Goal: Browse casually

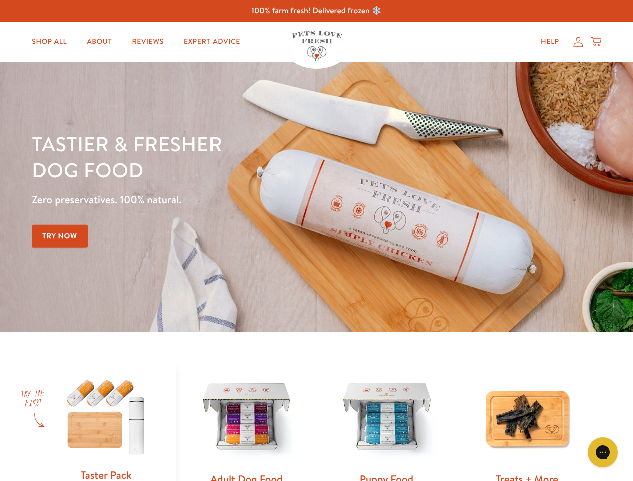
click at [316, 241] on div "Tastier & fresher dog food Zero preservatives. 100% natural. Try Now" at bounding box center [222, 197] width 380 height 132
click at [603, 453] on icon "Gorgias live chat" at bounding box center [603, 453] width 10 height 10
